Goal: Information Seeking & Learning: Learn about a topic

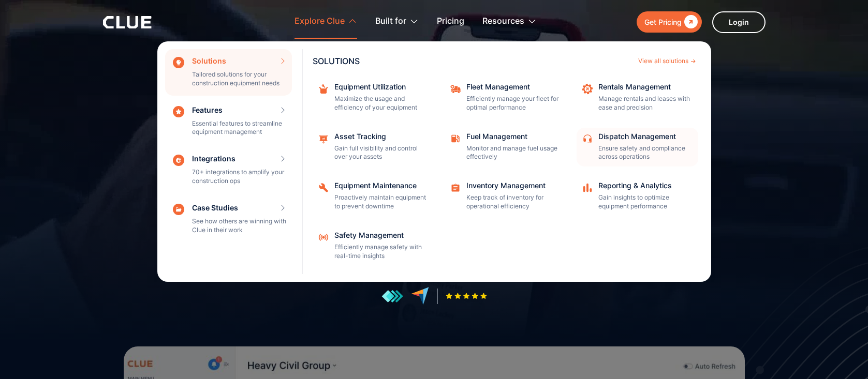
click at [620, 145] on p "Ensure safety and compliance across operations" at bounding box center [644, 153] width 93 height 18
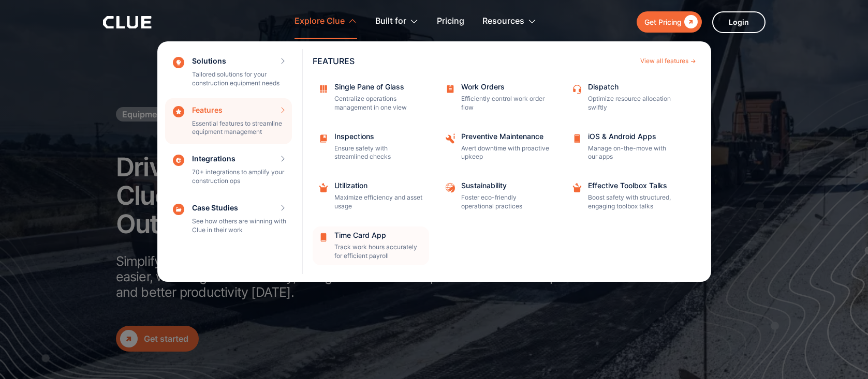
click at [357, 242] on div "Time Card App Track work hours accurately for efficient payroll" at bounding box center [378, 246] width 88 height 29
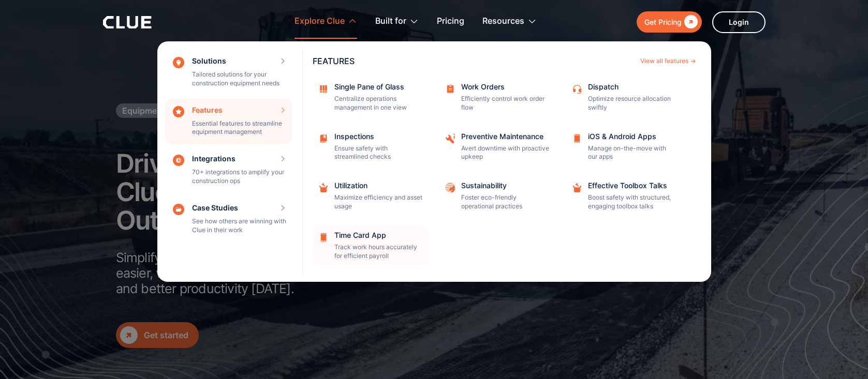
scroll to position [4, 0]
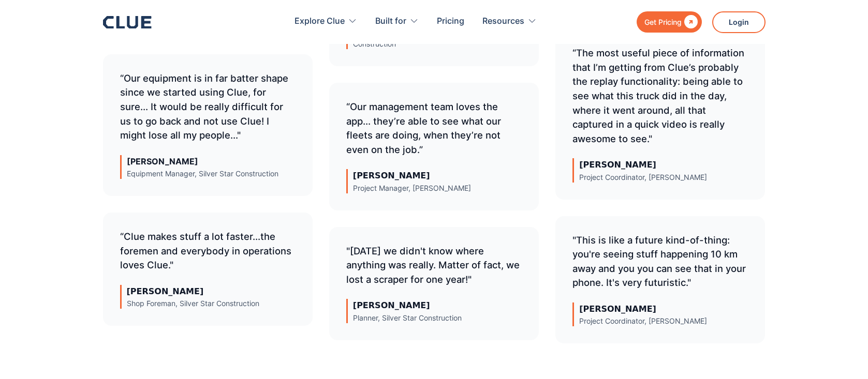
scroll to position [4275, 0]
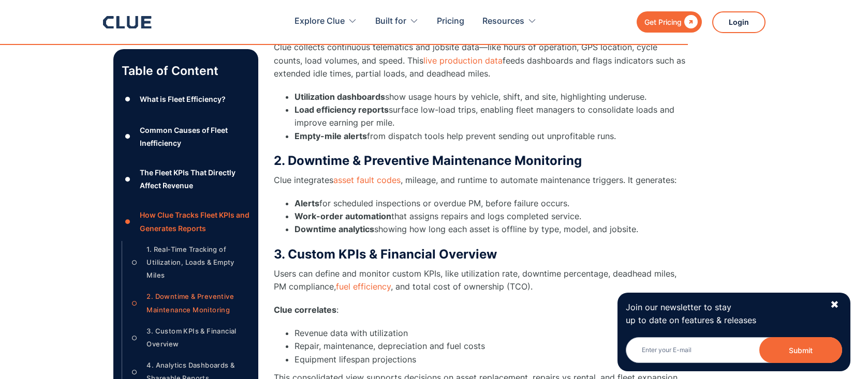
scroll to position [3418, 0]
